Goal: Task Accomplishment & Management: Manage account settings

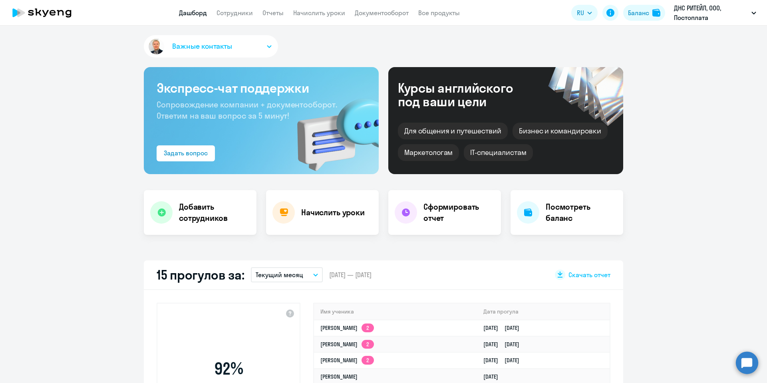
click at [235, 10] on link "Сотрудники" at bounding box center [235, 13] width 36 height 8
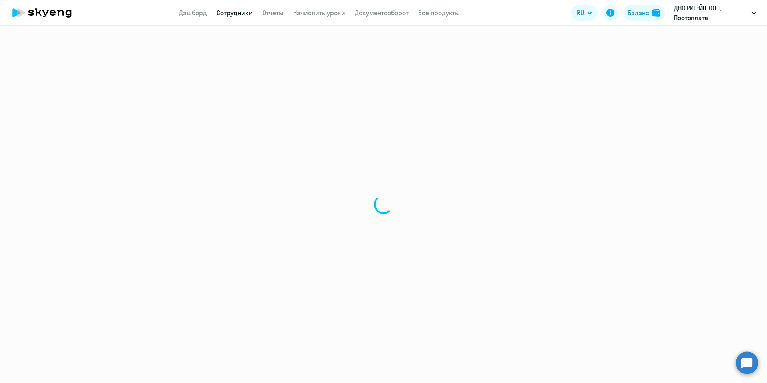
select select "30"
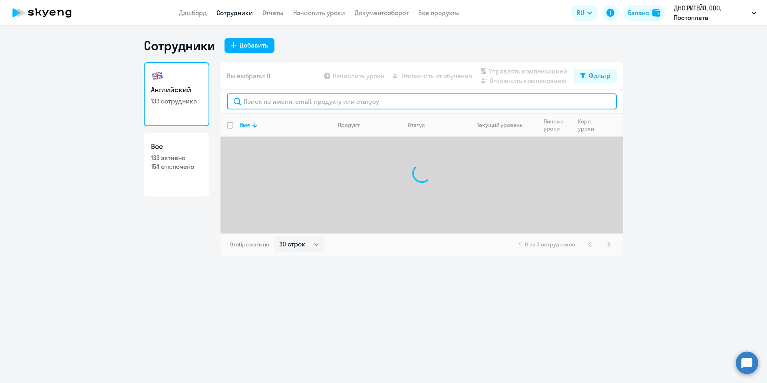
click at [262, 104] on input "text" at bounding box center [422, 102] width 390 height 16
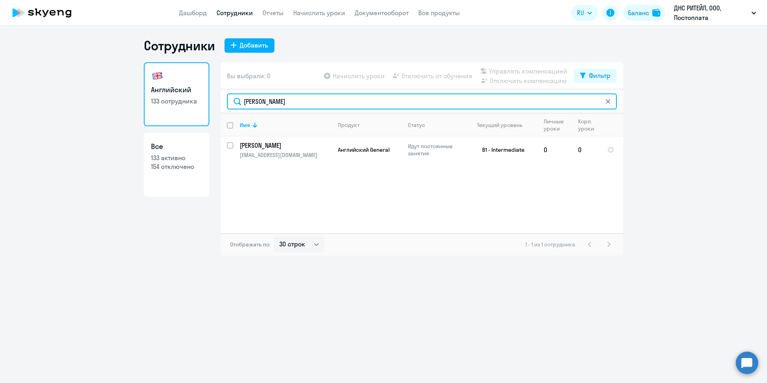
type input "[PERSON_NAME]"
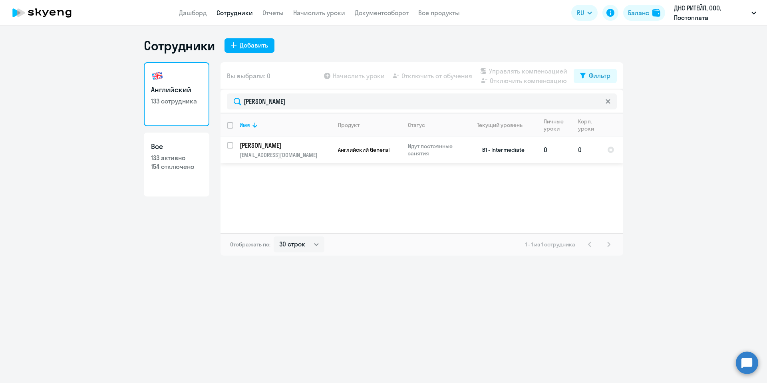
click at [231, 145] on input "select row 7859699" at bounding box center [235, 150] width 16 height 16
checkbox input "true"
click at [515, 69] on span "Управлять компенсацией" at bounding box center [528, 71] width 78 height 10
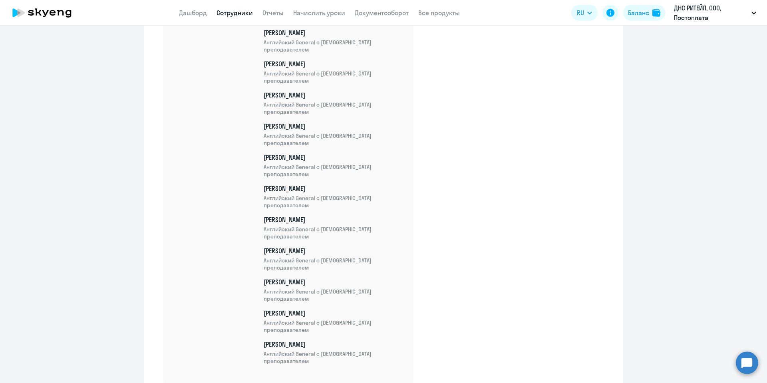
scroll to position [4100, 0]
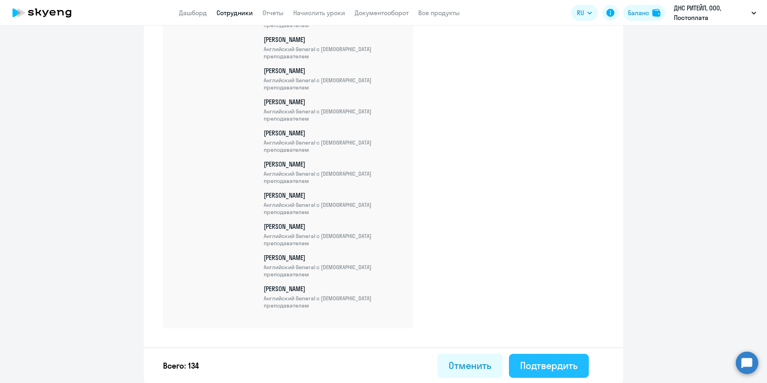
click at [570, 370] on div "Подтвердить" at bounding box center [549, 365] width 58 height 13
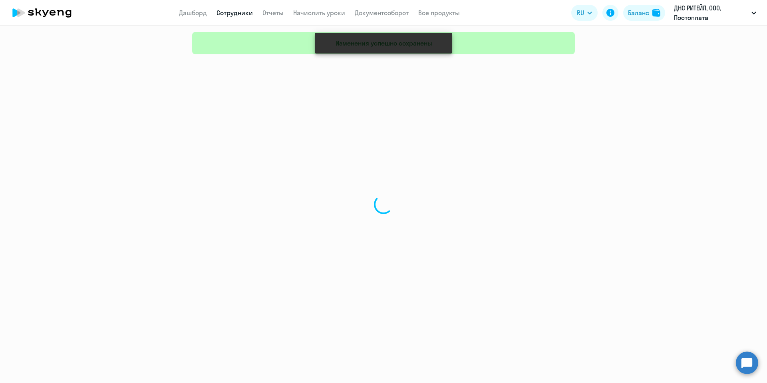
select select "30"
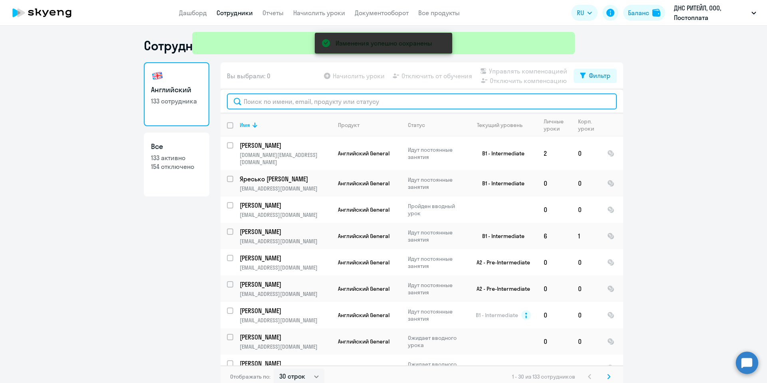
click at [266, 104] on input "text" at bounding box center [422, 102] width 390 height 16
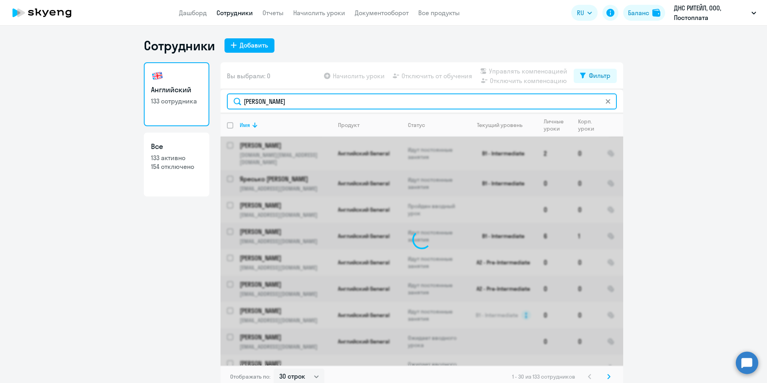
type input "[PERSON_NAME]"
